Goal: Navigation & Orientation: Find specific page/section

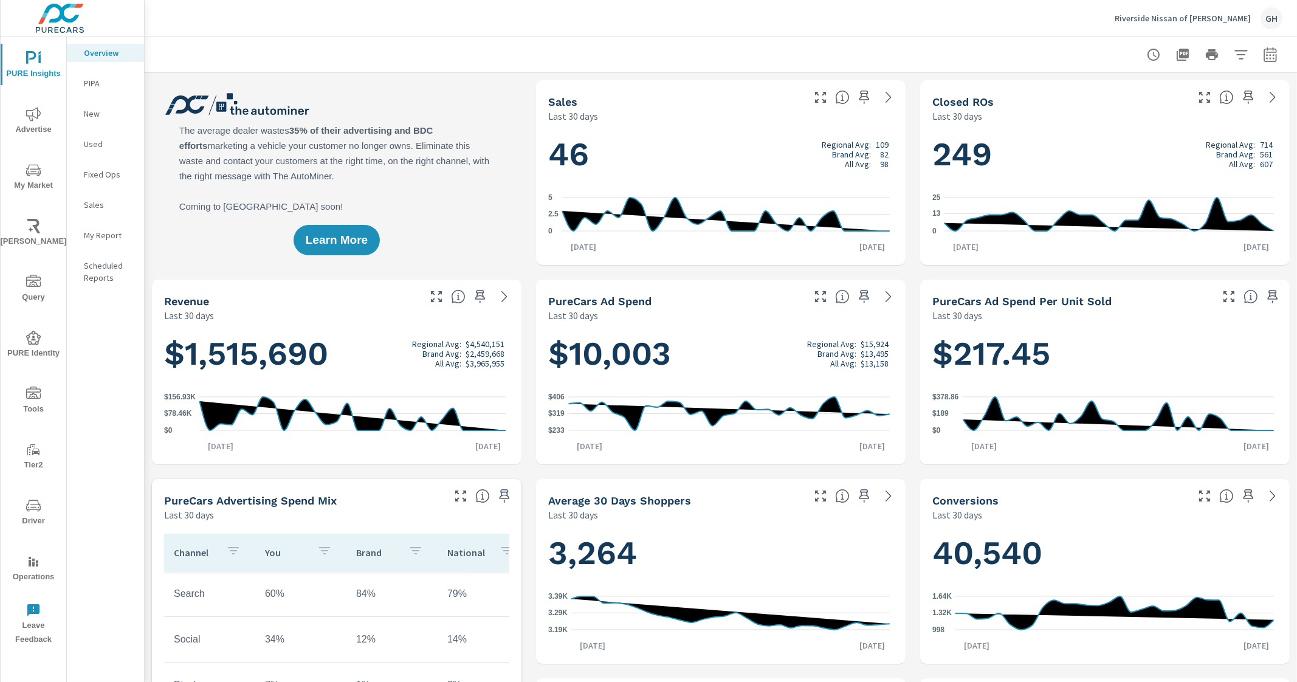
click at [118, 41] on nav "Overview PIPA New Used Fixed Ops Sales My Report Scheduled Reports" at bounding box center [105, 169] width 77 height 267
click at [111, 49] on p "Overview" at bounding box center [109, 53] width 50 height 12
click at [103, 52] on p "Overview" at bounding box center [109, 53] width 50 height 12
click at [98, 77] on p "PIPA" at bounding box center [109, 83] width 50 height 12
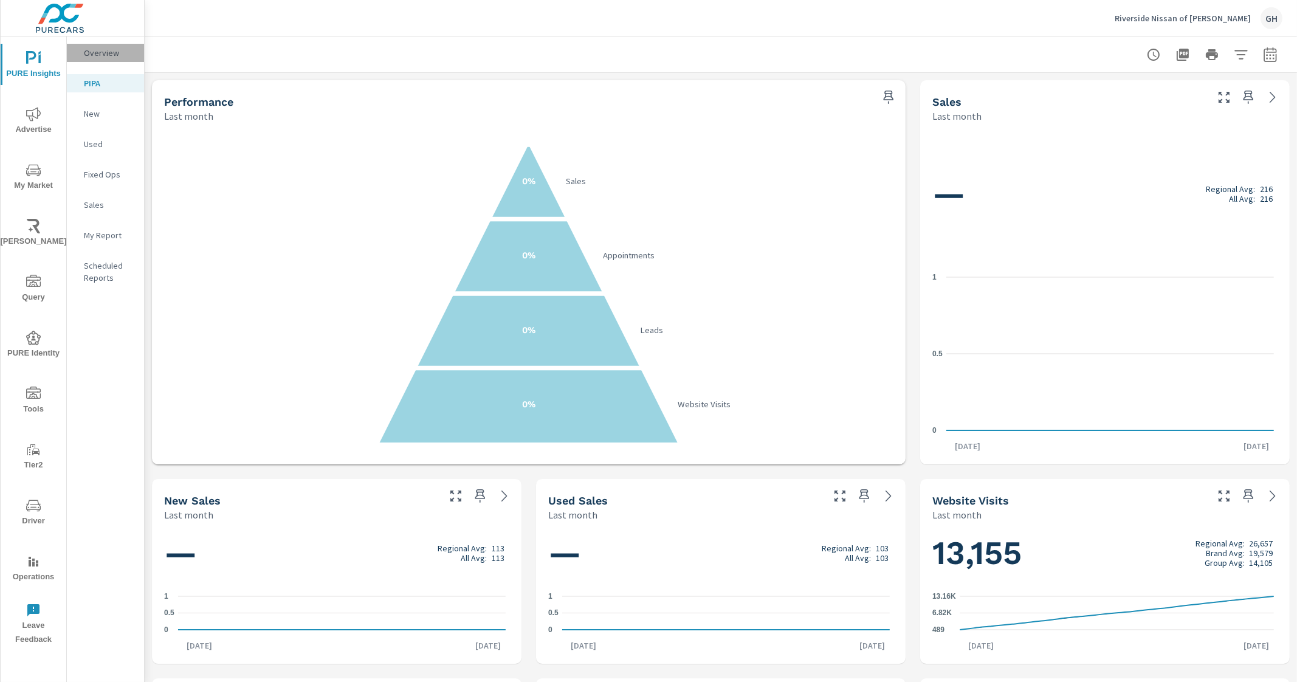
click at [82, 48] on div "Overview" at bounding box center [105, 53] width 77 height 18
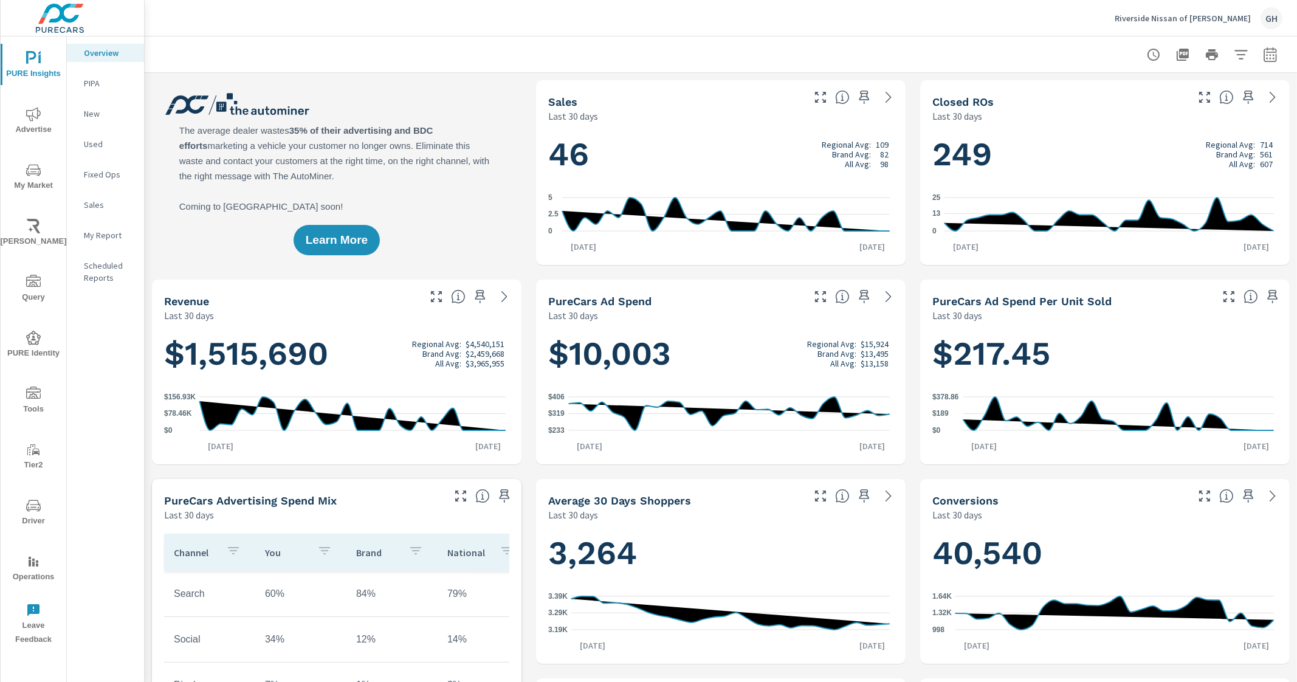
click at [122, 88] on p "PIPA" at bounding box center [109, 83] width 50 height 12
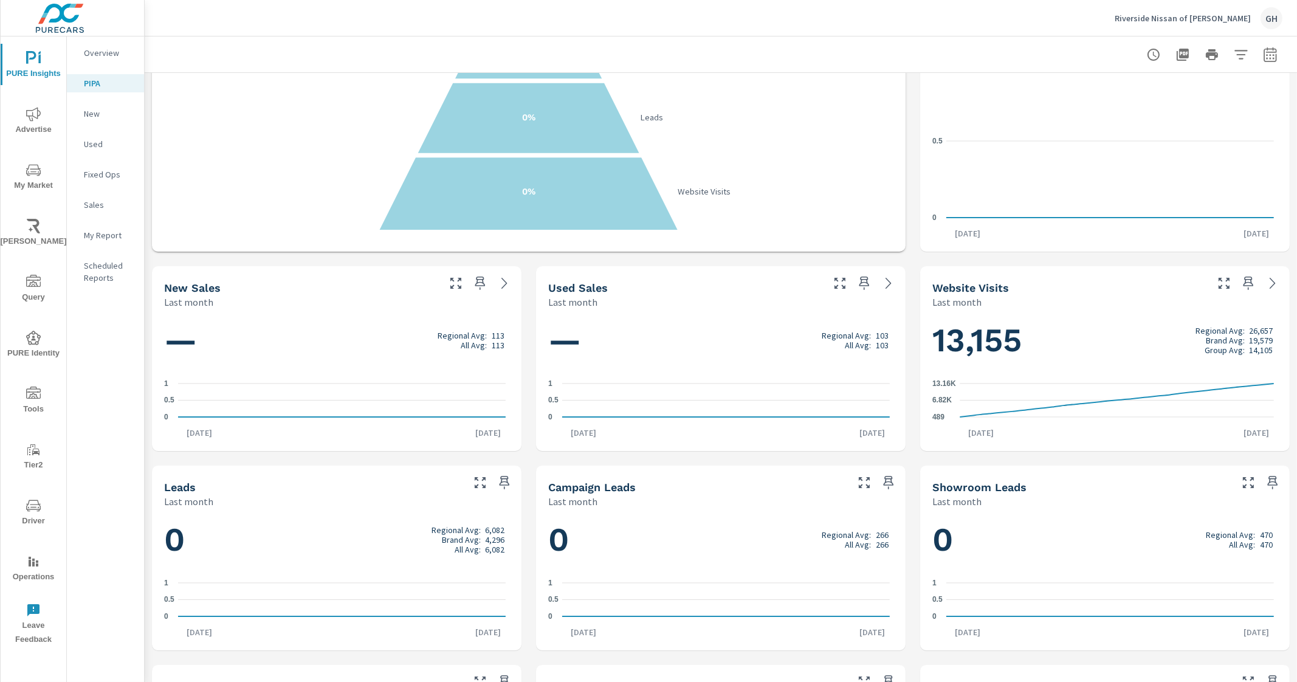
scroll to position [207, 0]
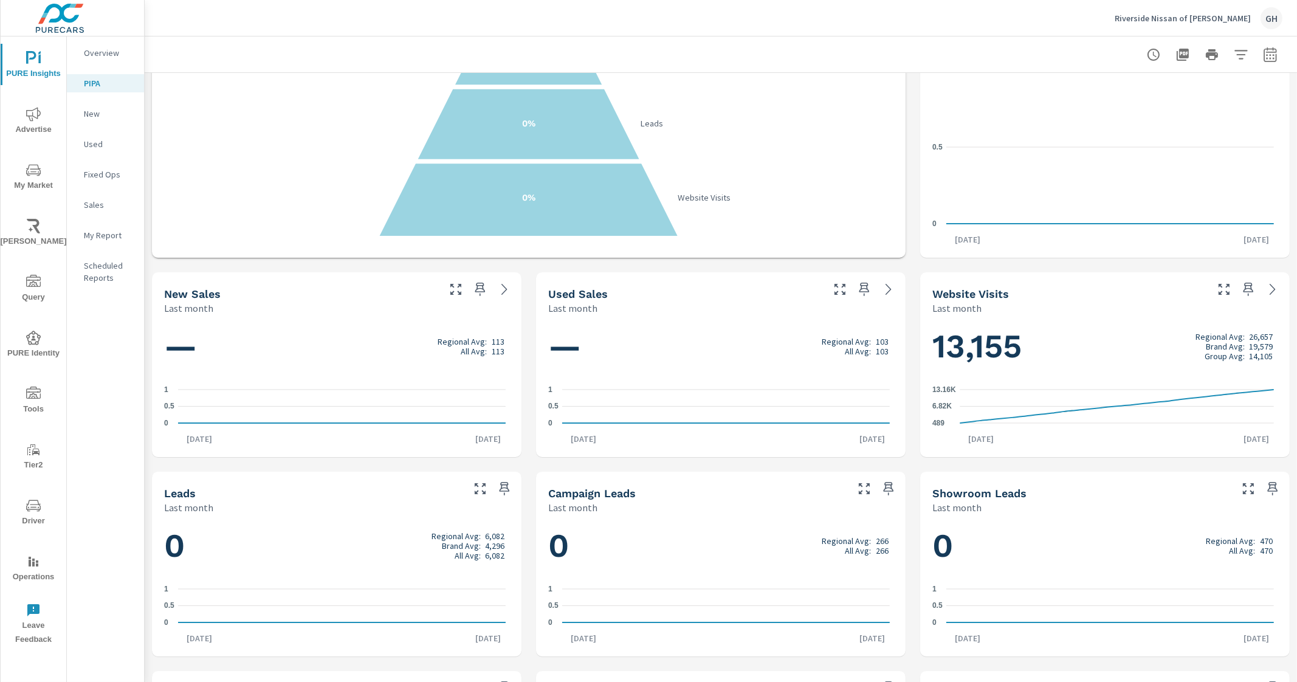
click at [100, 45] on div "Overview" at bounding box center [105, 53] width 77 height 18
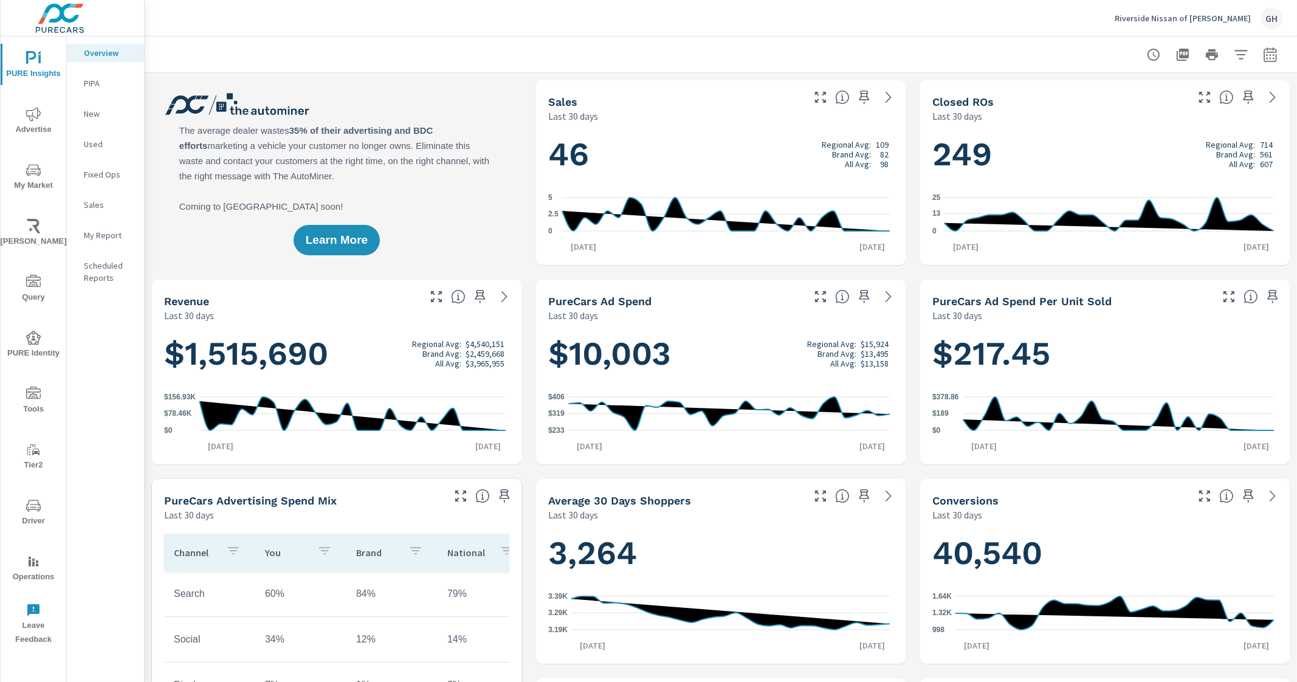
click at [91, 114] on p "New" at bounding box center [109, 114] width 50 height 12
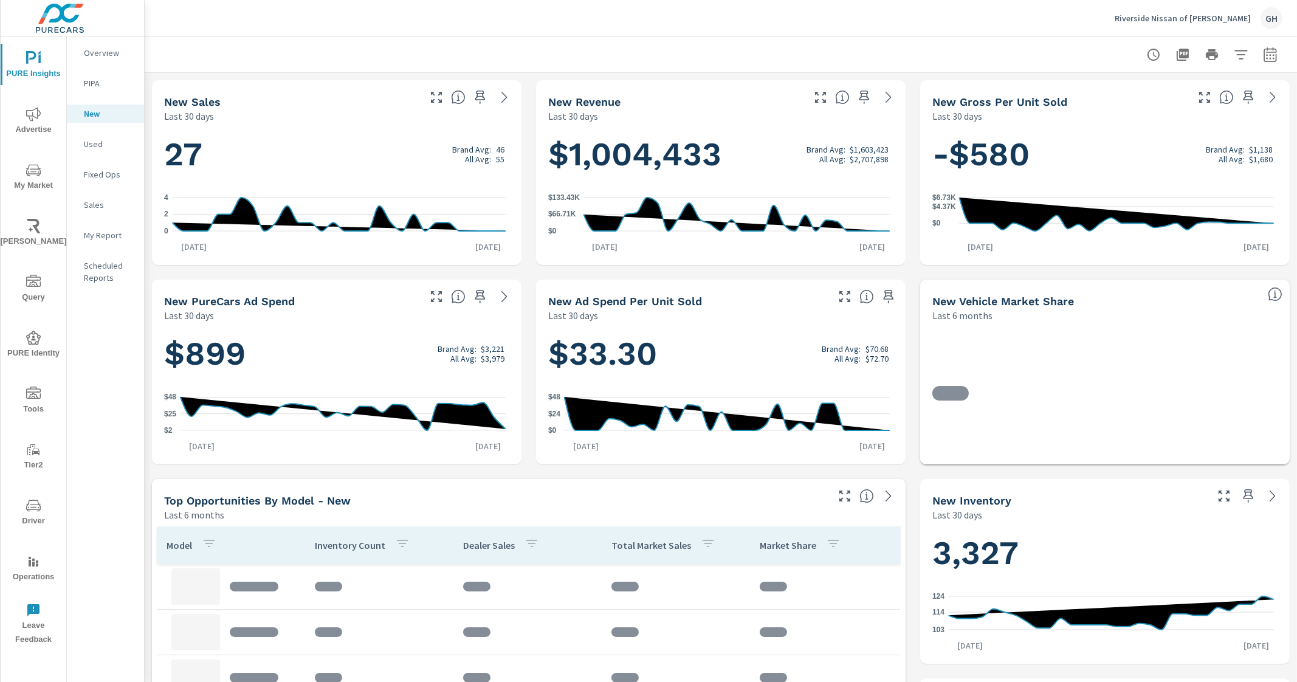
click at [105, 56] on p "Overview" at bounding box center [109, 53] width 50 height 12
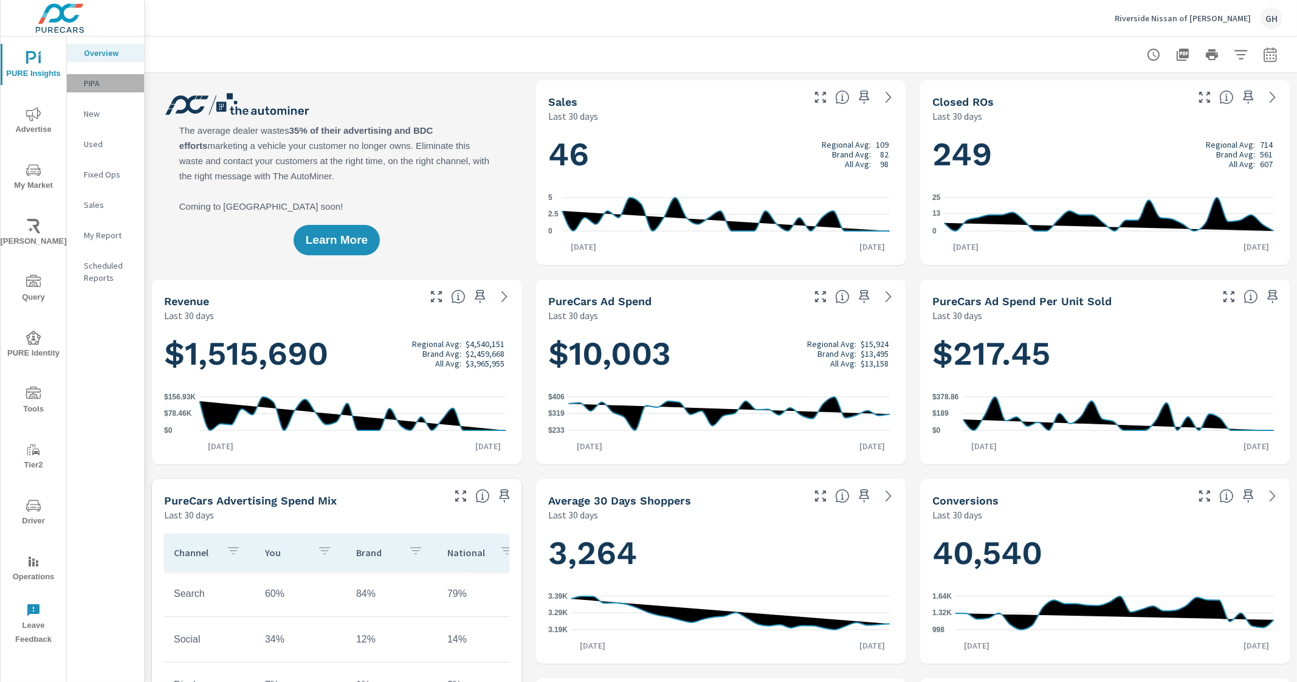
click at [97, 88] on p "PIPA" at bounding box center [109, 83] width 50 height 12
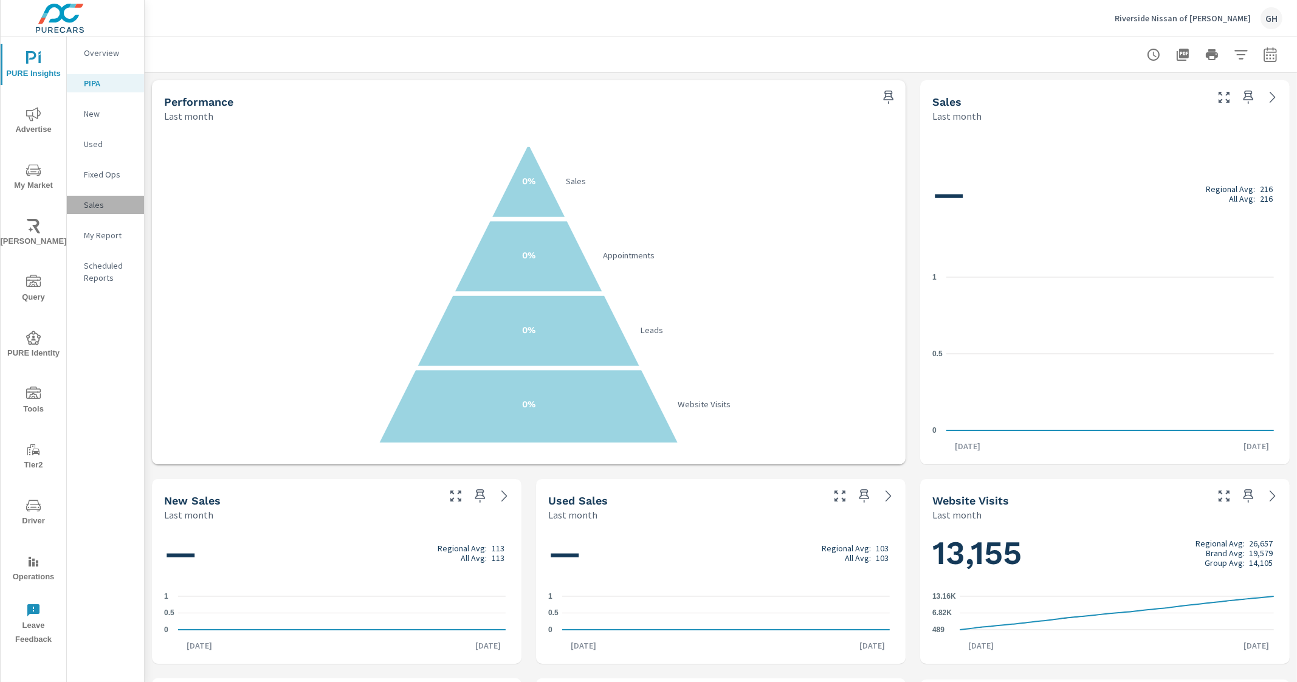
click at [103, 202] on p "Sales" at bounding box center [109, 205] width 50 height 12
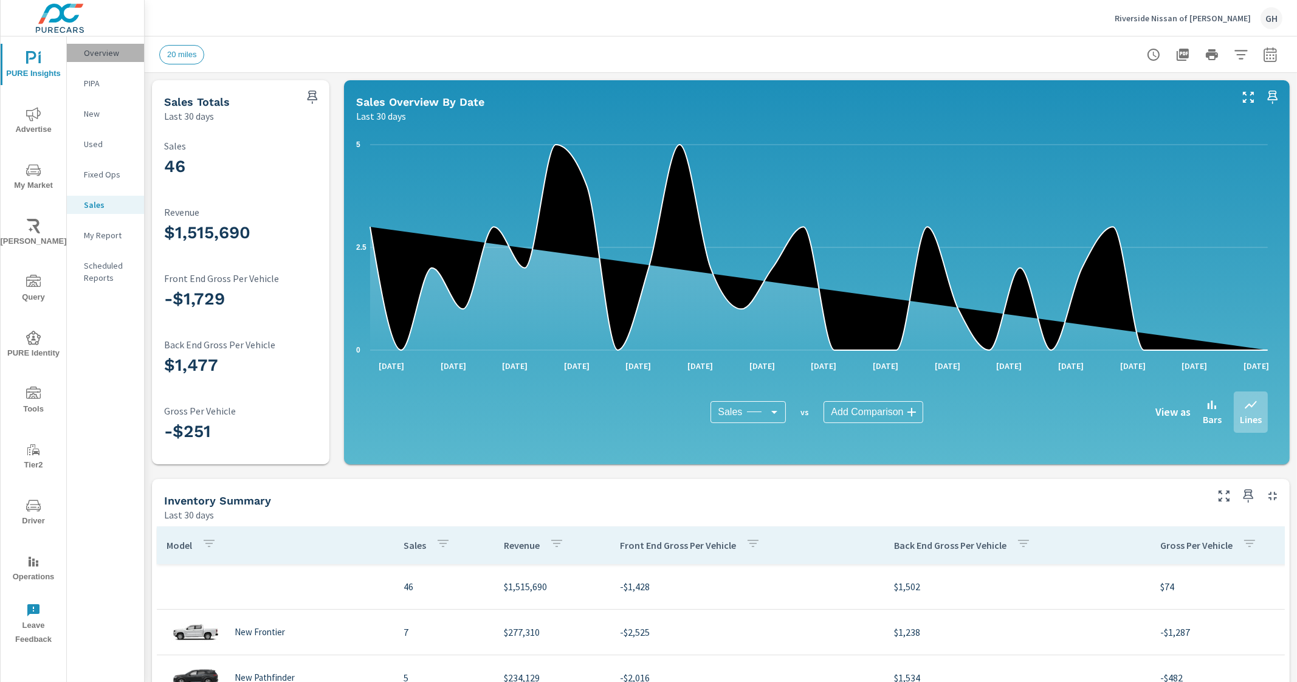
click at [79, 58] on div "Overview" at bounding box center [105, 53] width 77 height 18
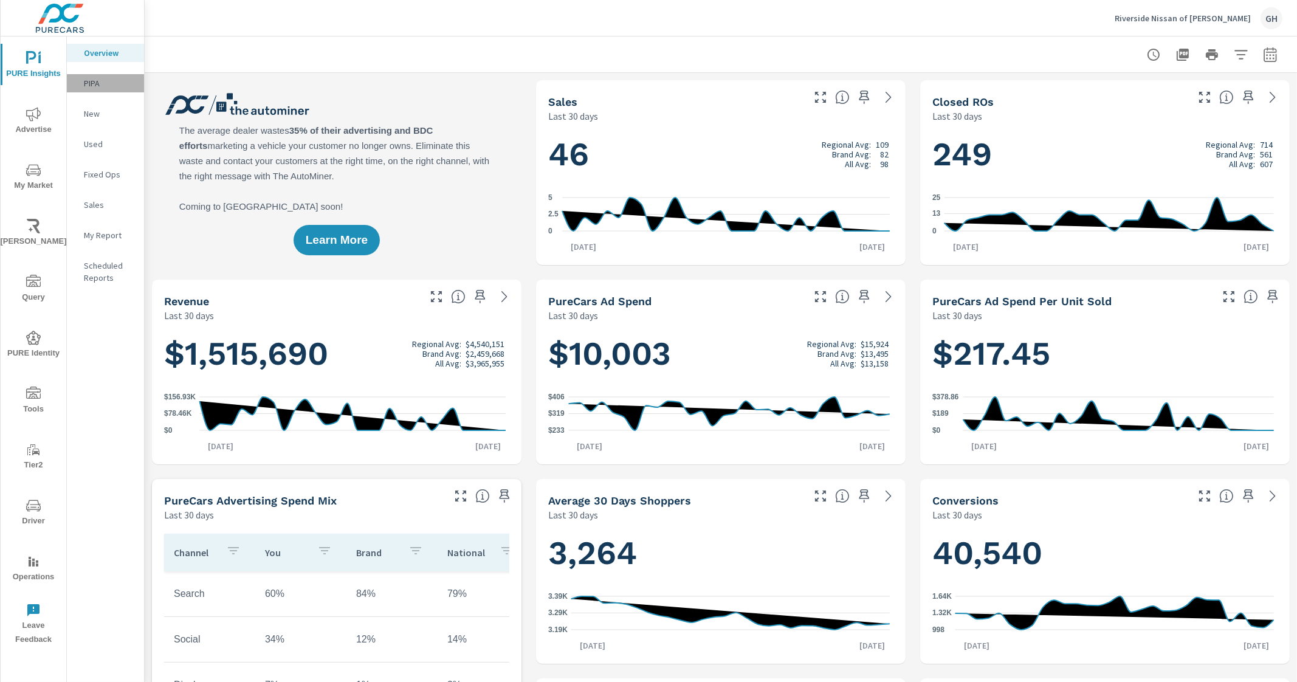
click at [100, 80] on p "PIPA" at bounding box center [109, 83] width 50 height 12
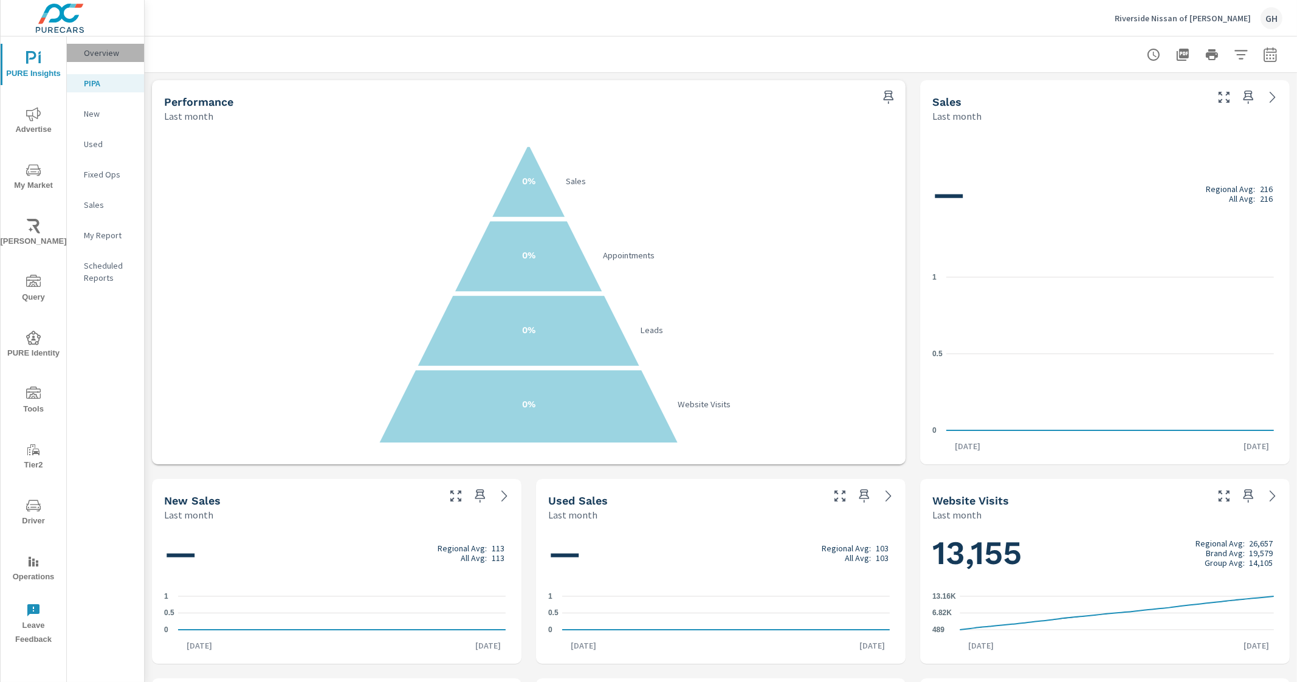
click at [102, 57] on p "Overview" at bounding box center [109, 53] width 50 height 12
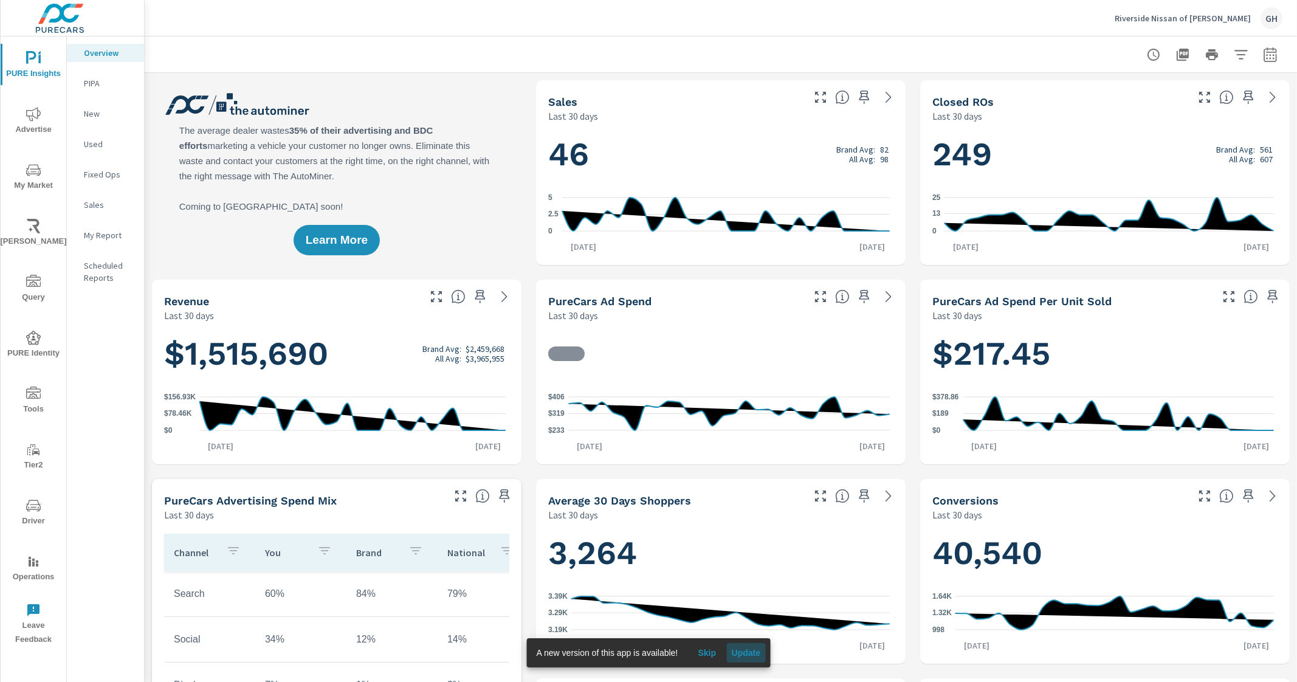
click at [759, 645] on button "Update" at bounding box center [745, 652] width 39 height 19
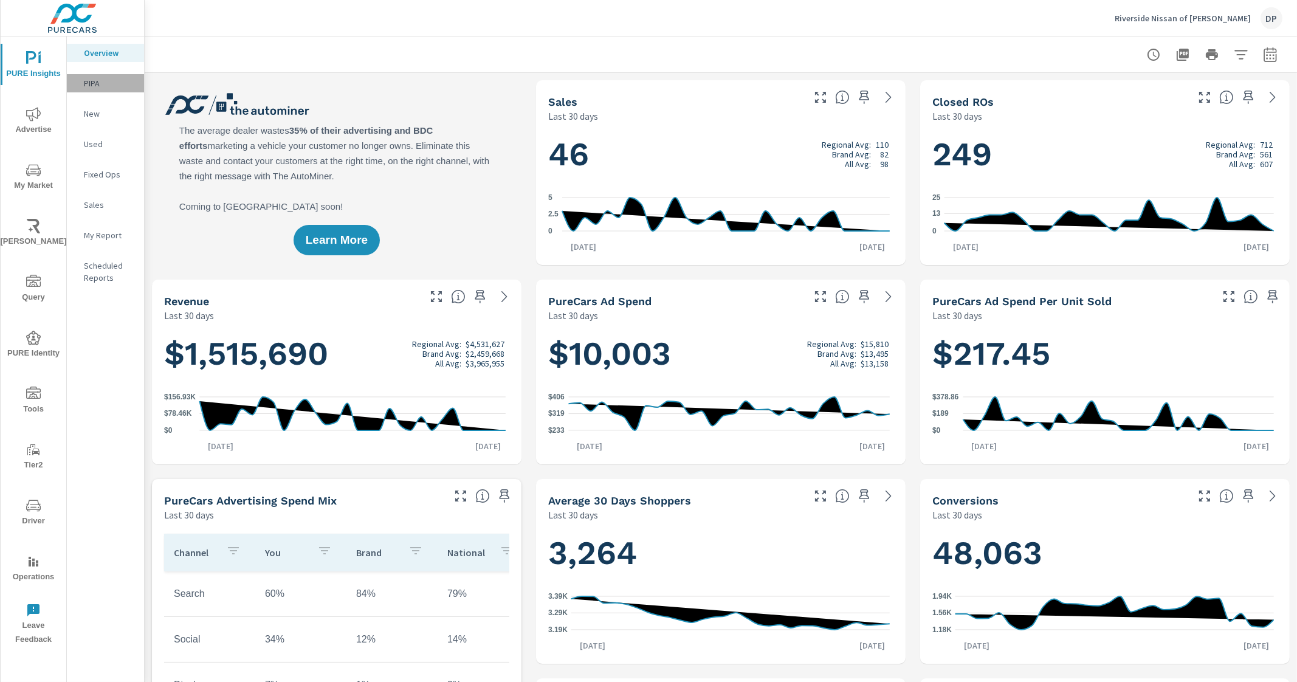
click at [91, 75] on div "PIPA" at bounding box center [105, 83] width 77 height 18
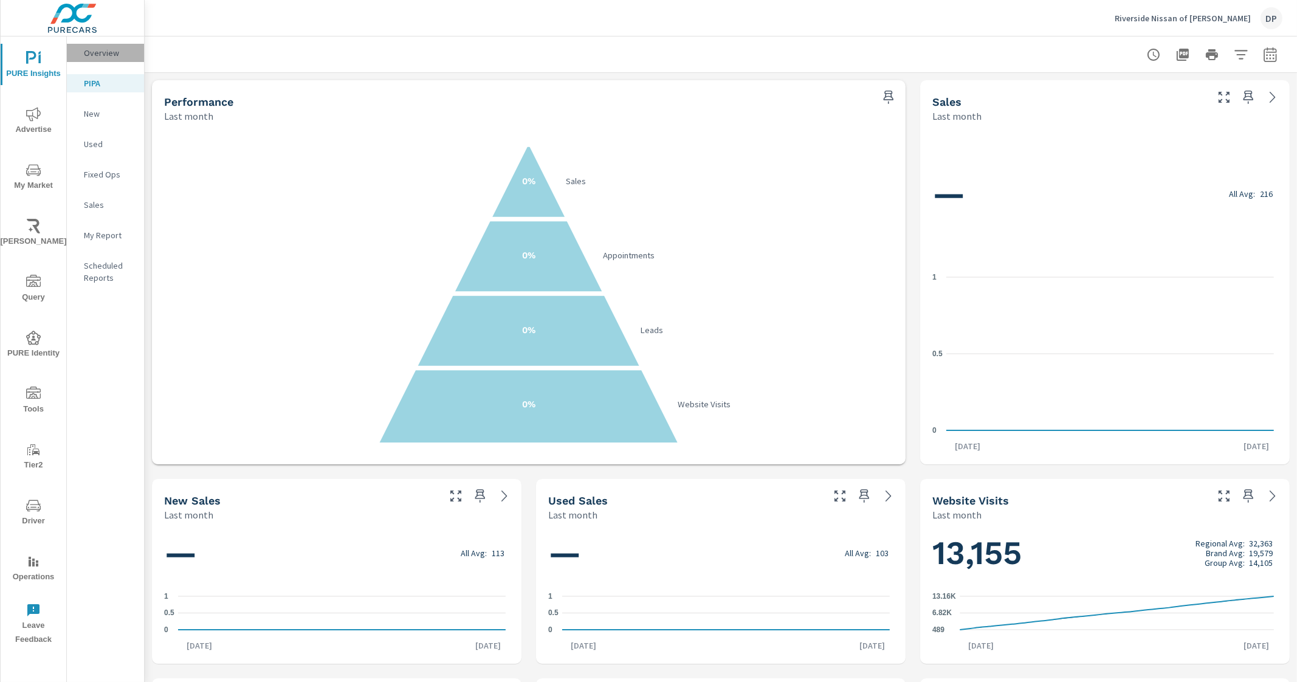
click at [118, 53] on p "Overview" at bounding box center [109, 53] width 50 height 12
